Goal: Navigation & Orientation: Find specific page/section

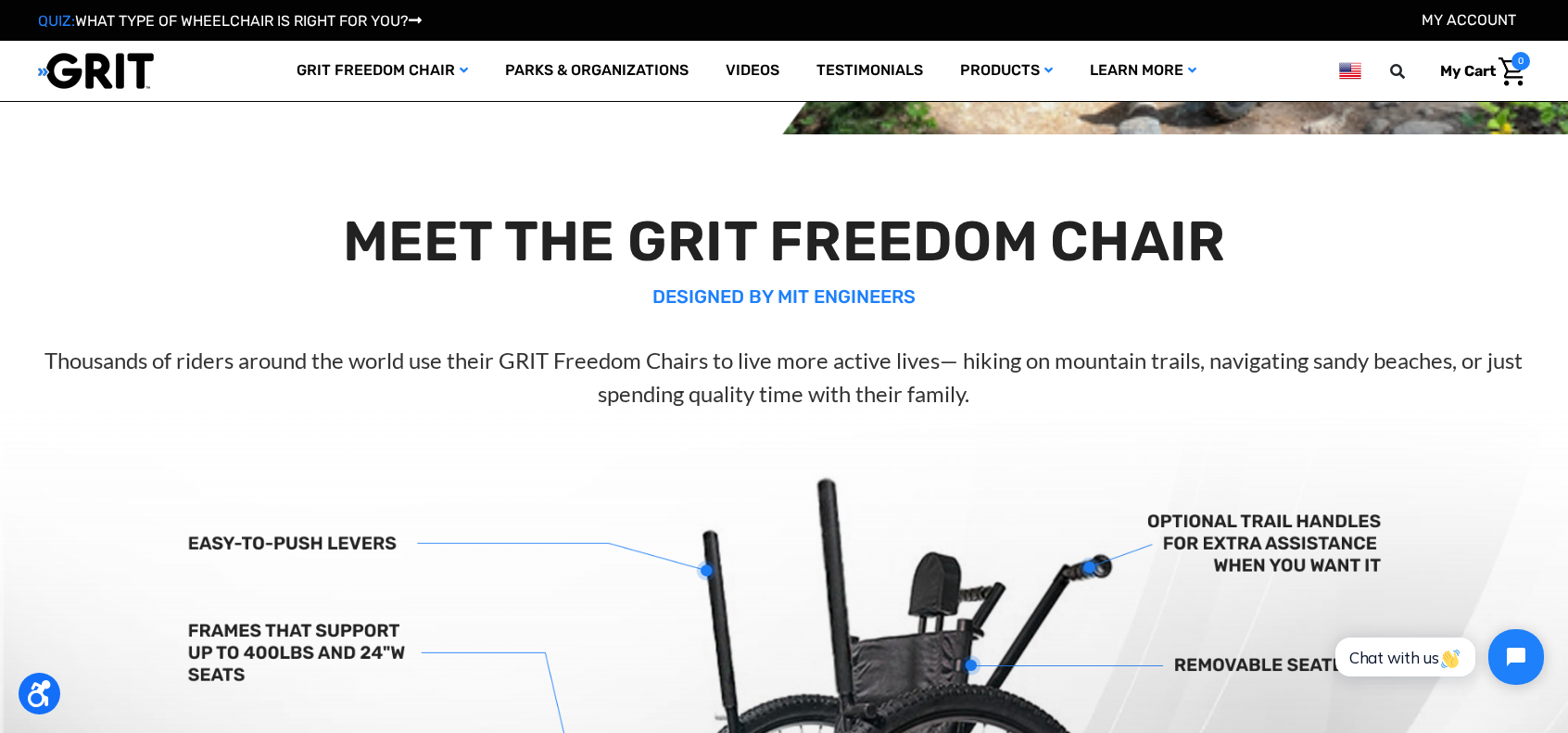
scroll to position [371, 0]
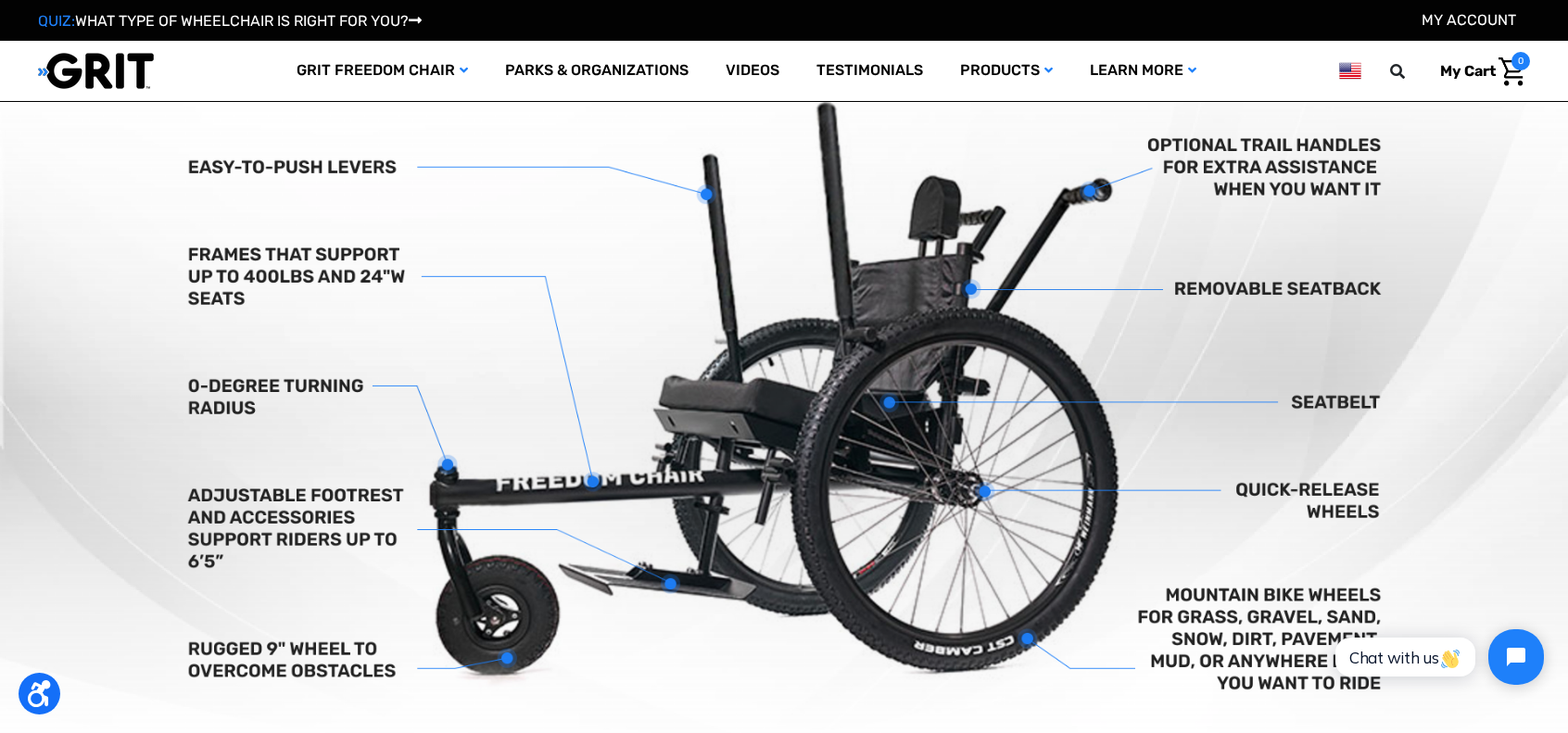
scroll to position [834, 0]
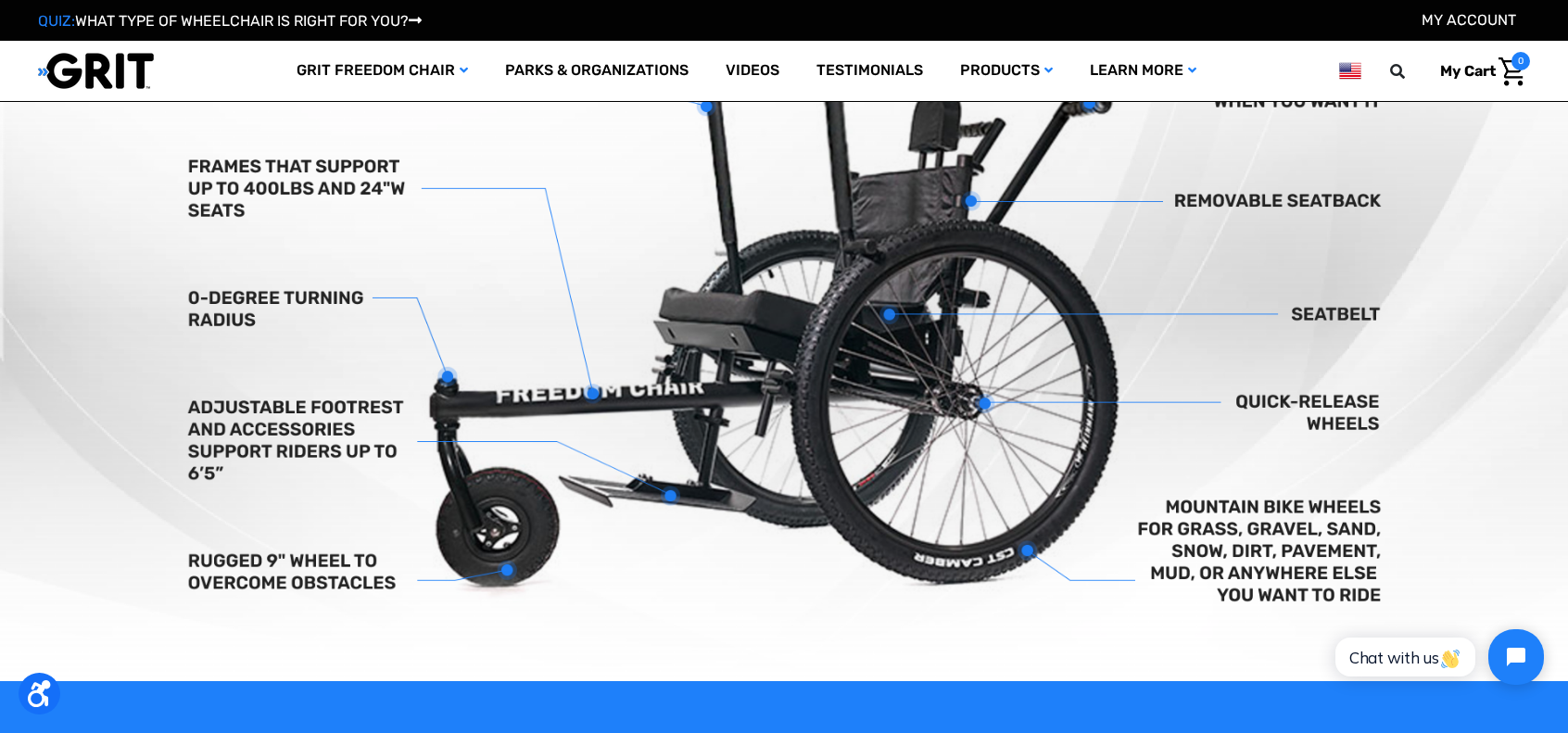
drag, startPoint x: 913, startPoint y: 159, endPoint x: 804, endPoint y: 159, distance: 109.0
click at [154, 89] on div at bounding box center [96, 71] width 116 height 38
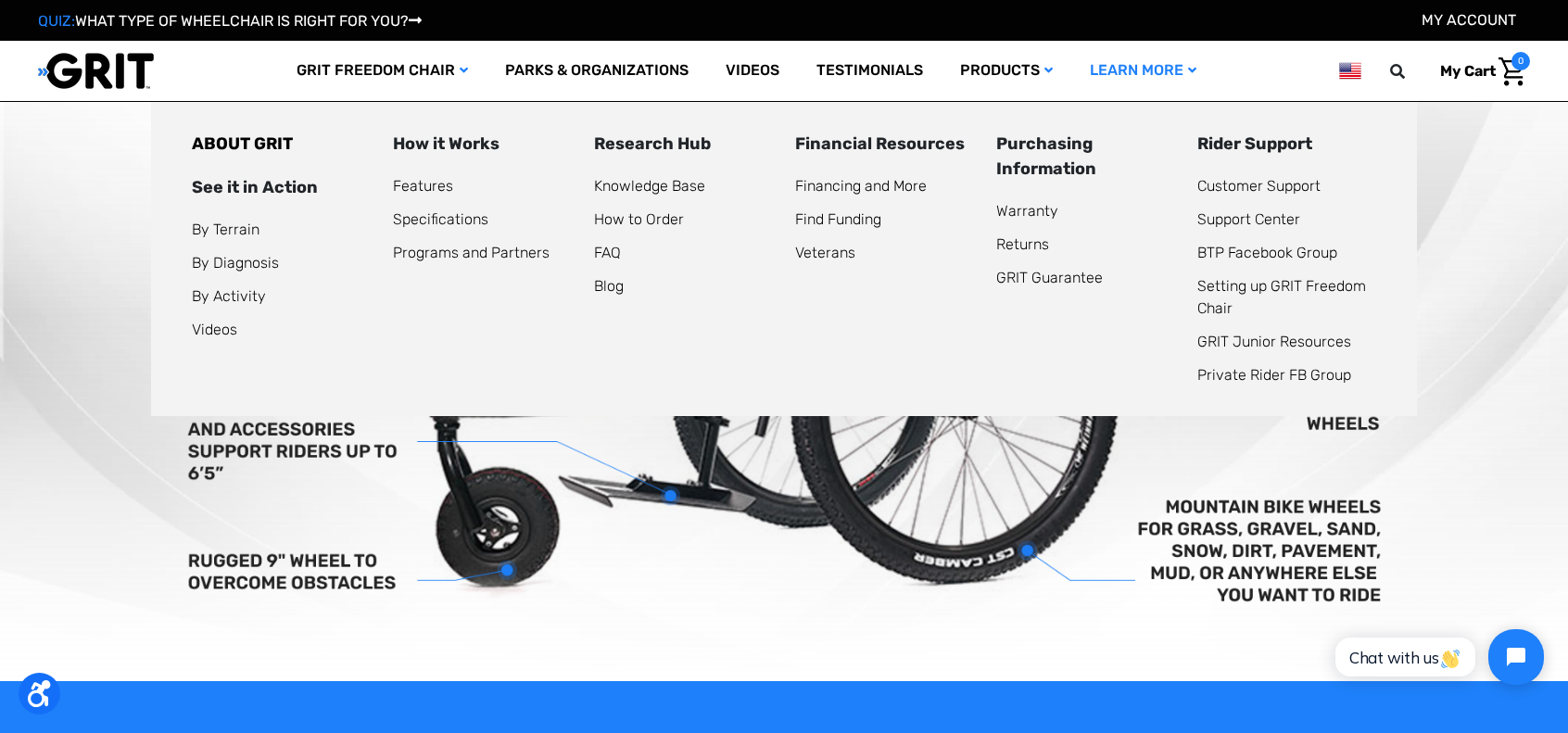
click at [727, 298] on div "ABOUT GRIT See it in Action By Terrain By Diagnosis By Activity Videos How it W…" at bounding box center [784, 259] width 1265 height 314
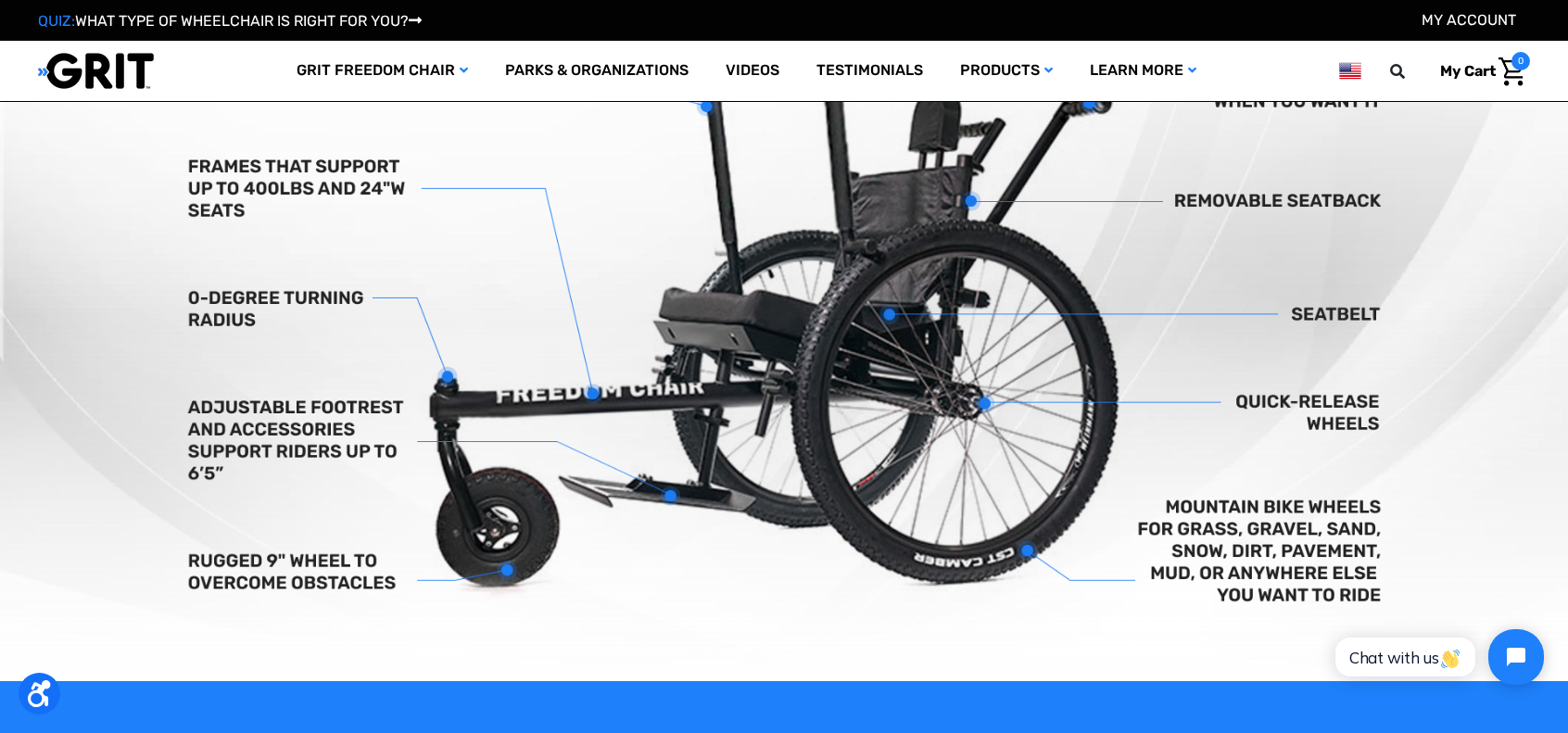
click at [1088, 459] on img at bounding box center [784, 314] width 1568 height 735
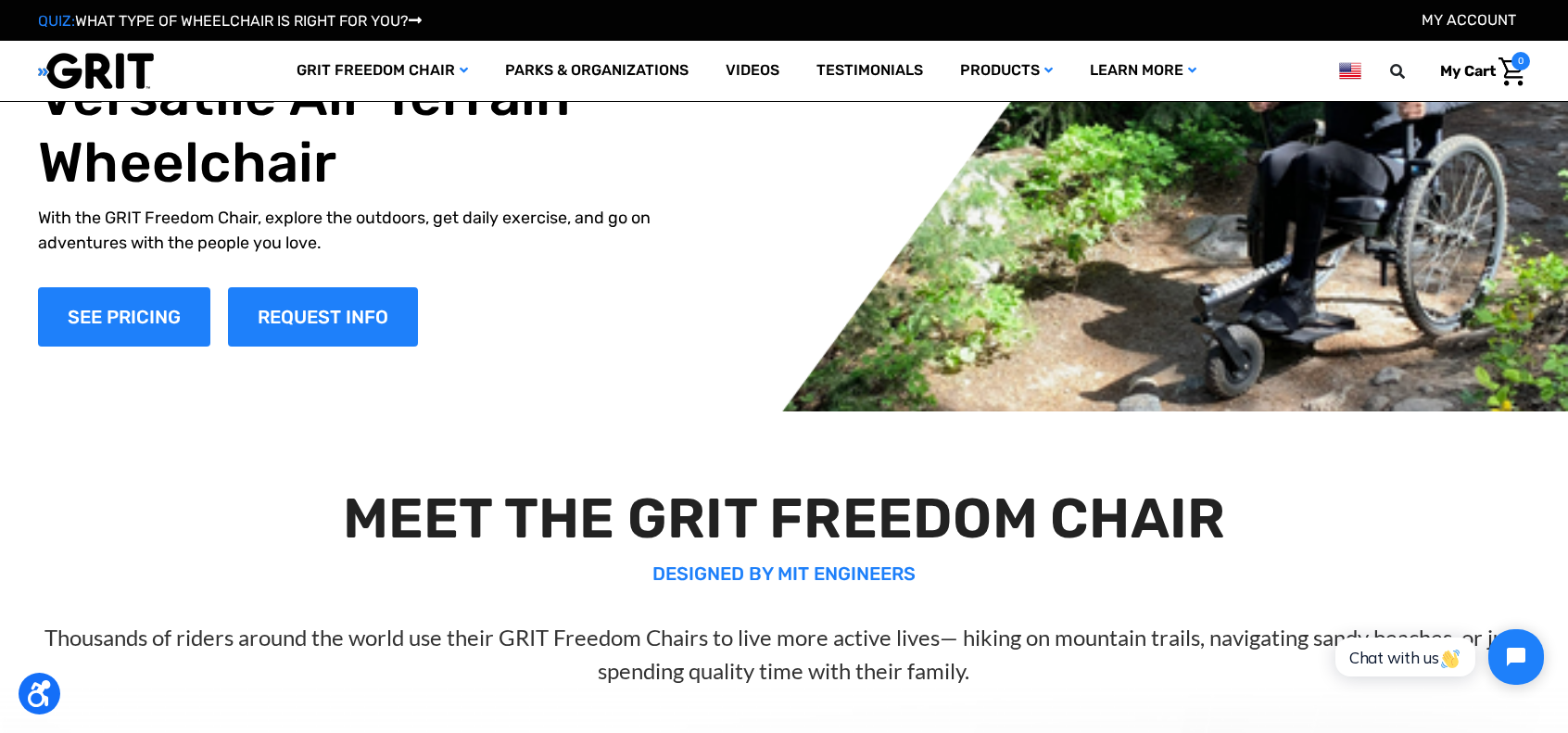
scroll to position [0, 0]
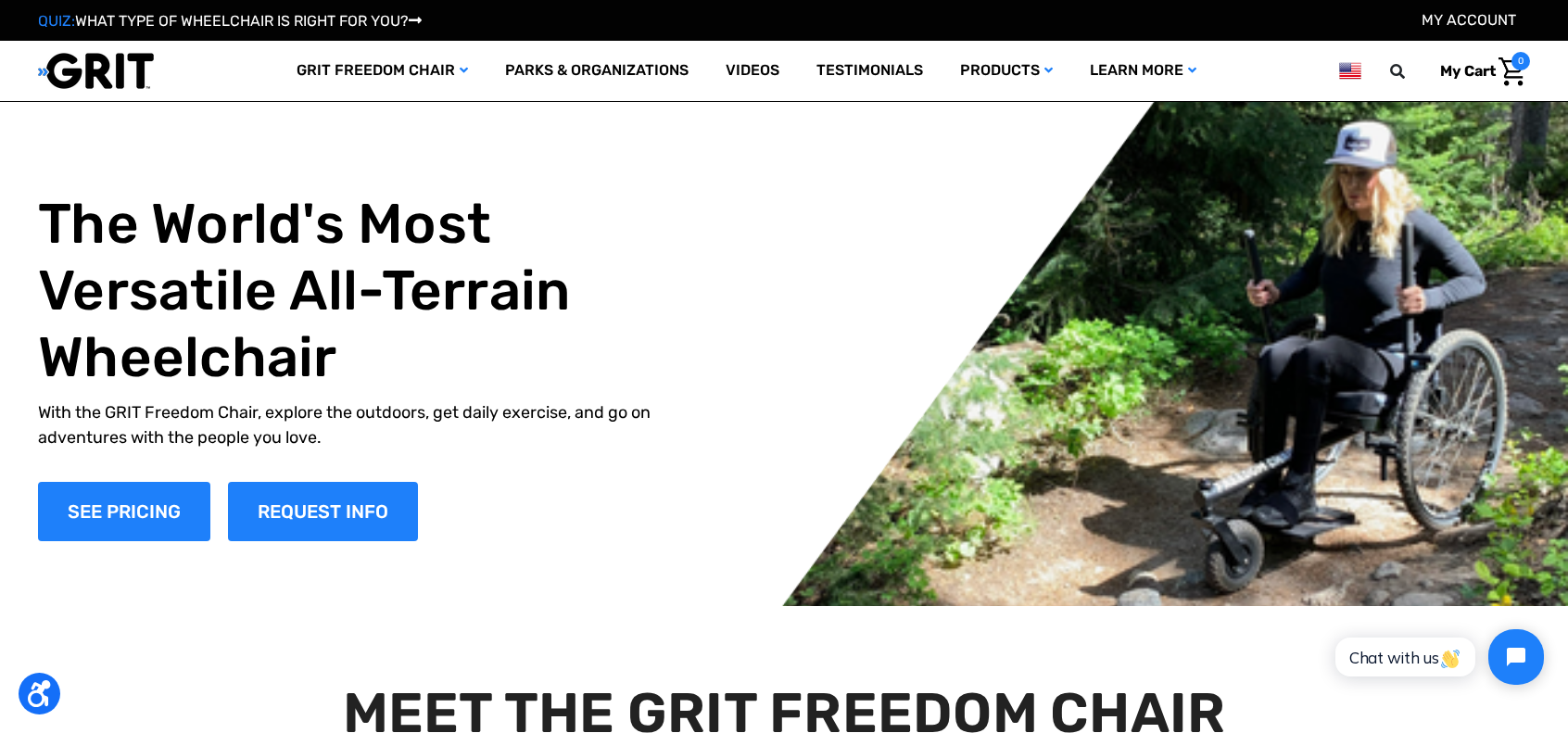
click at [1379, 431] on img at bounding box center [784, 354] width 1568 height 505
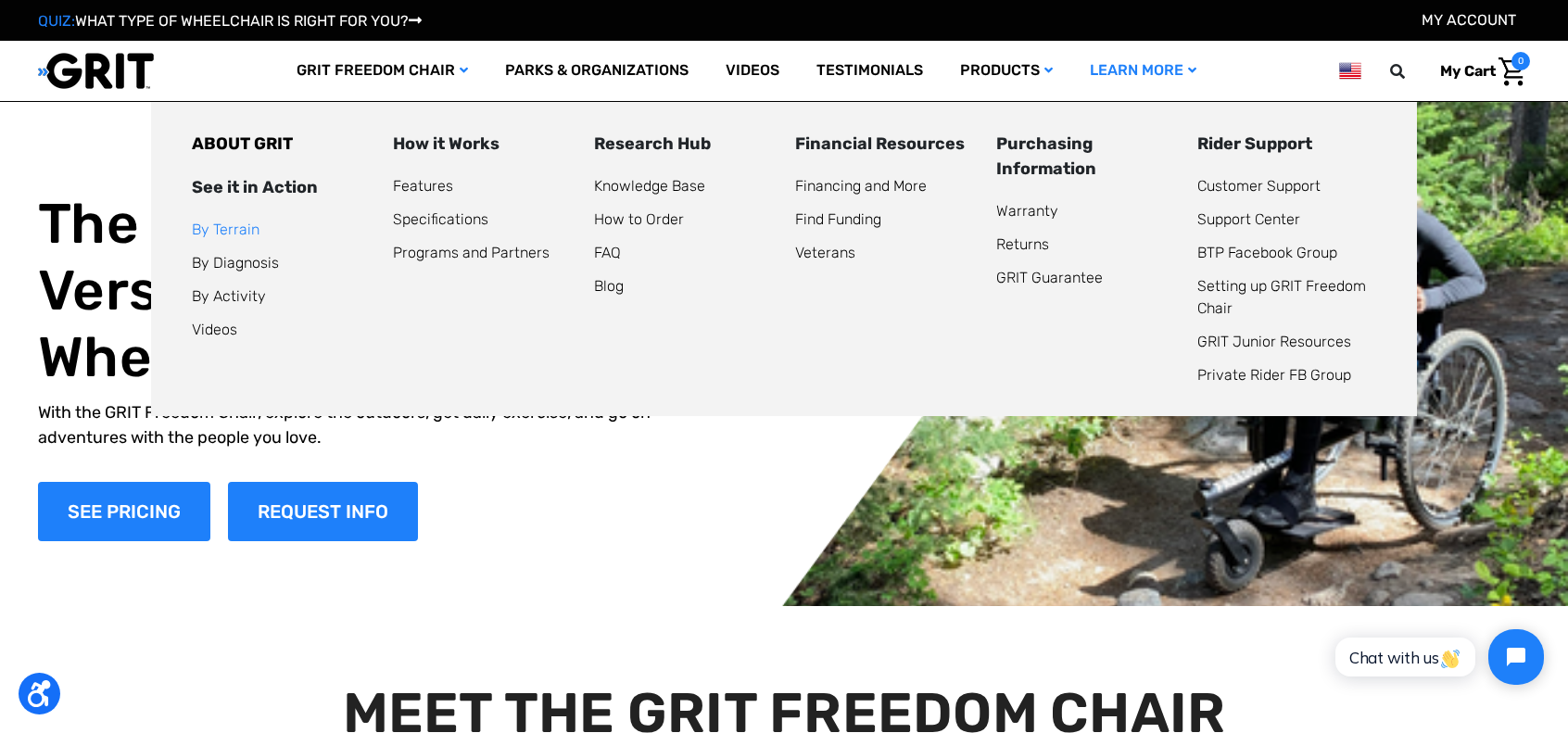
click at [192, 238] on link "By Terrain" at bounding box center [225, 229] width 68 height 18
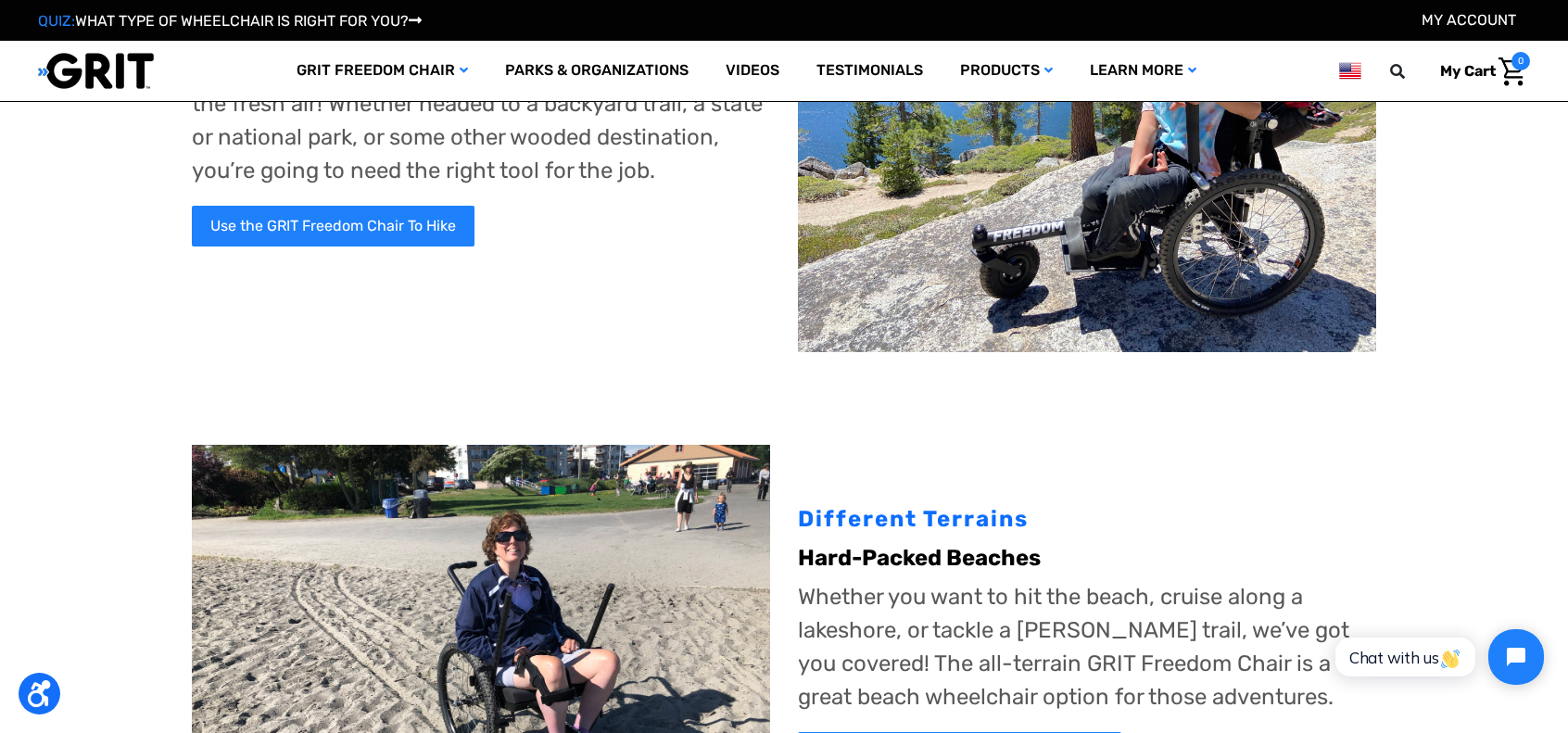
scroll to position [371, 0]
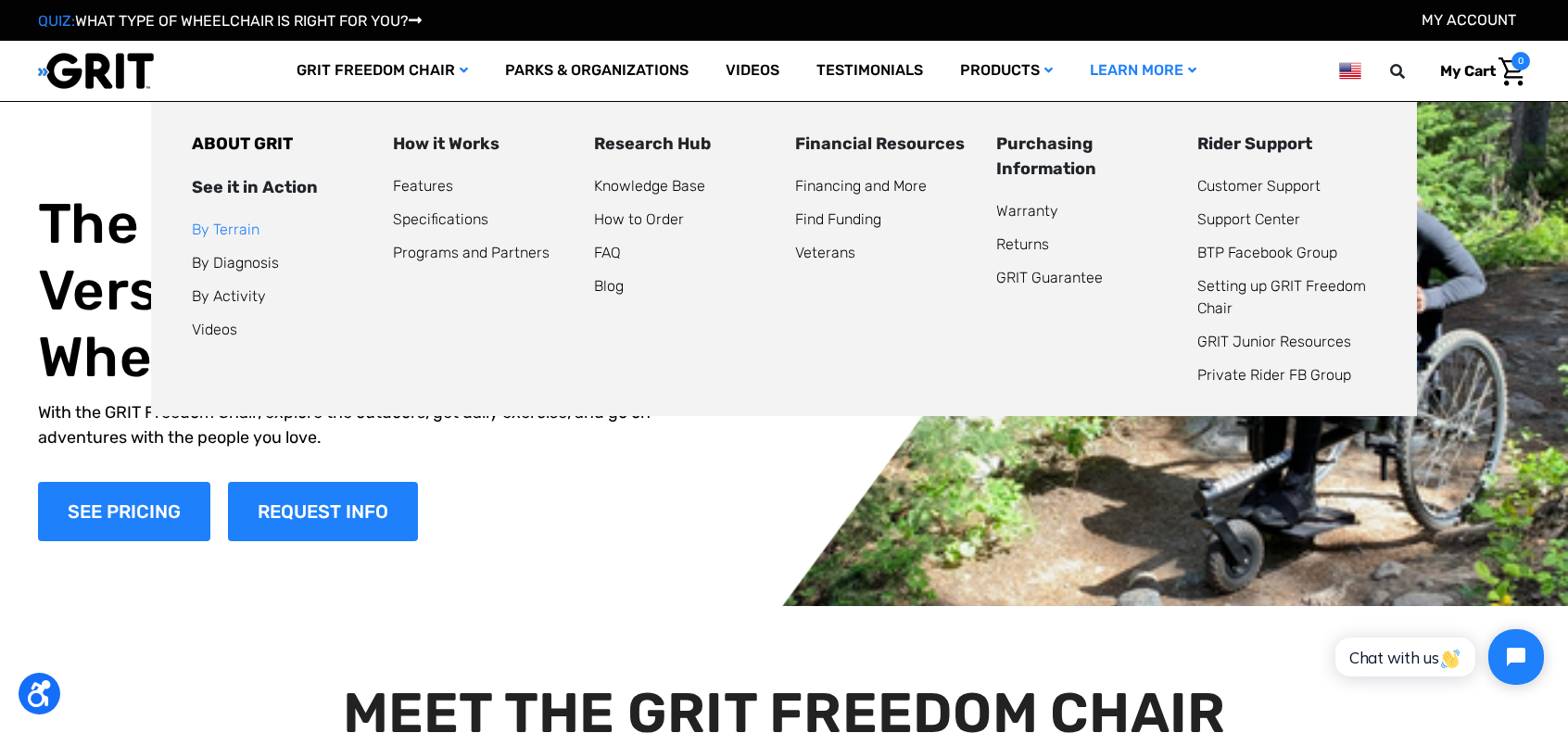
click at [192, 238] on link "By Terrain" at bounding box center [225, 229] width 68 height 18
